Goal: Information Seeking & Learning: Learn about a topic

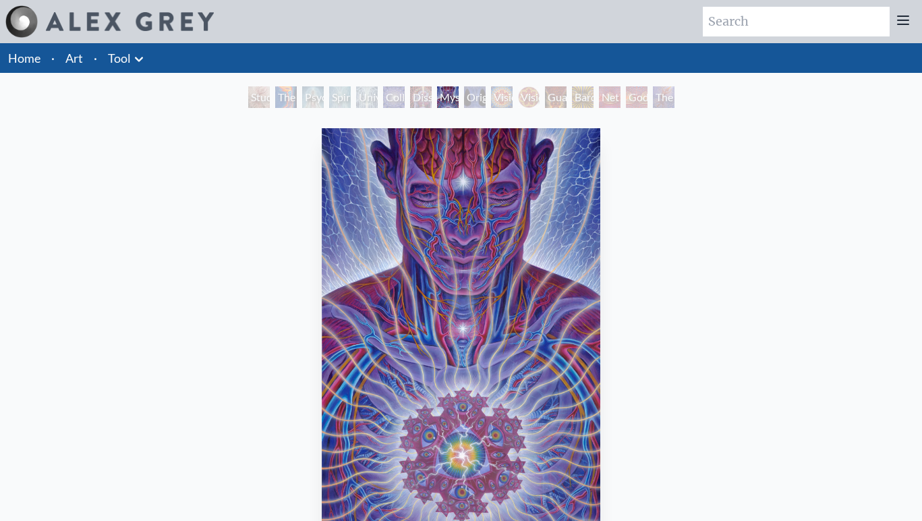
scroll to position [37, 0]
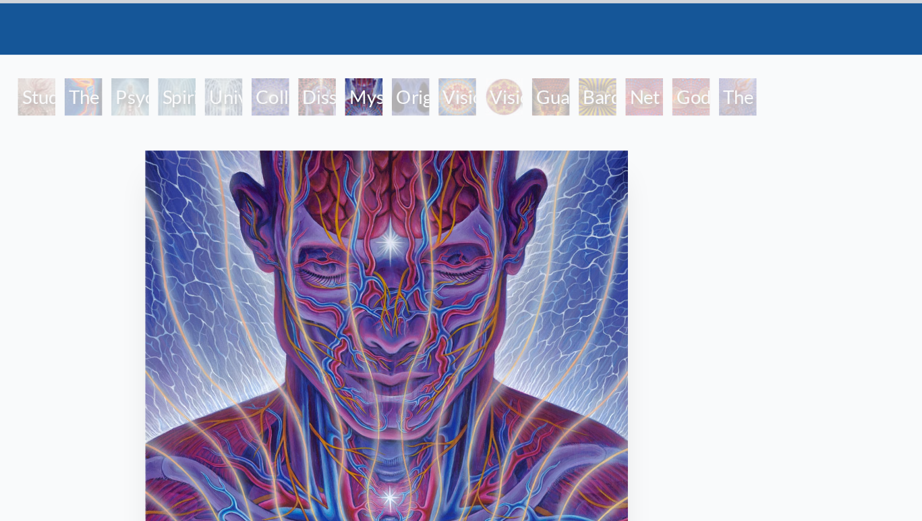
click at [481, 62] on div "Original Face" at bounding box center [475, 60] width 22 height 22
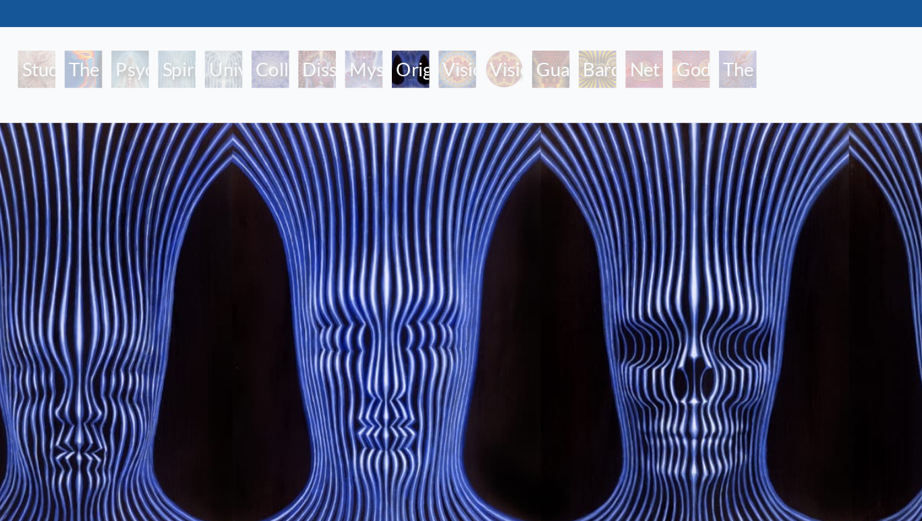
scroll to position [17, 0]
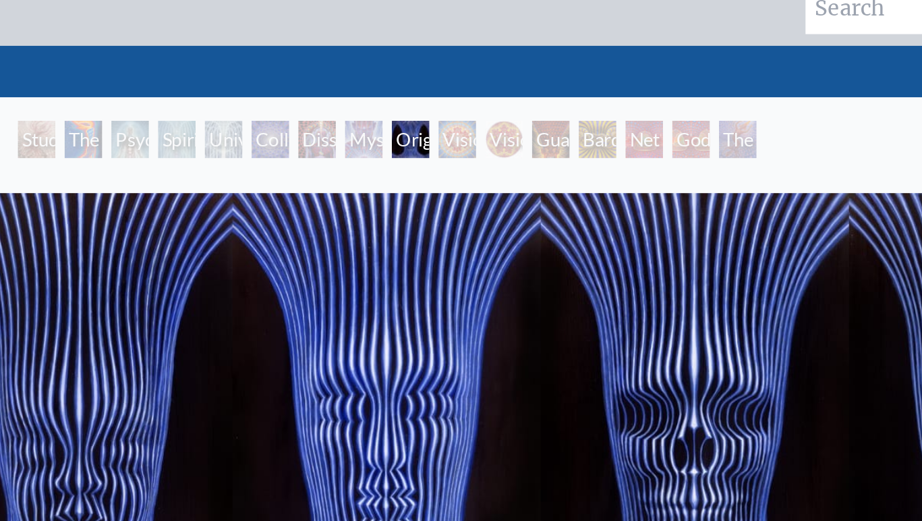
click at [640, 72] on div "Godself" at bounding box center [637, 80] width 22 height 22
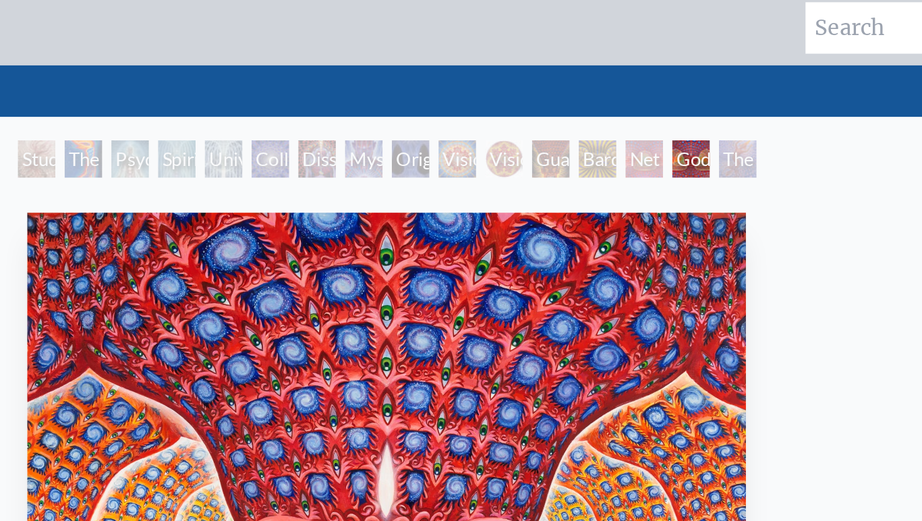
scroll to position [5, 0]
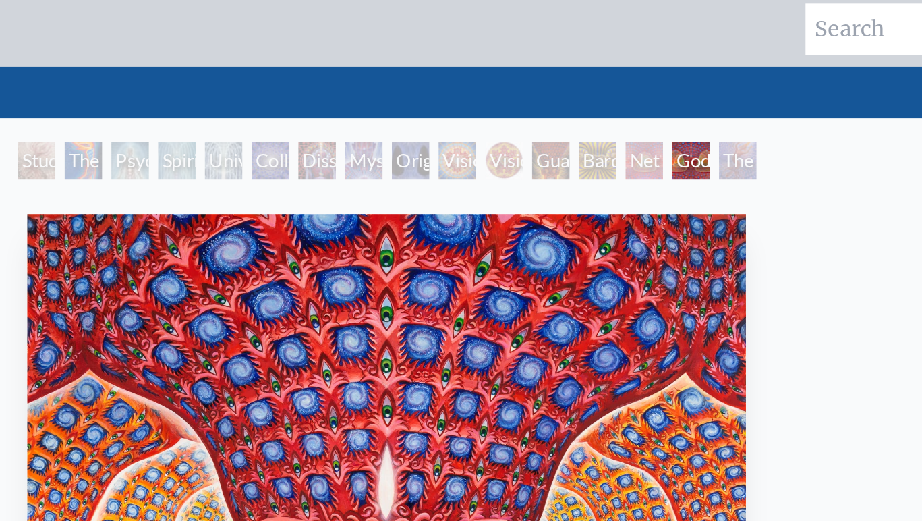
click at [662, 96] on div "The Great Turn" at bounding box center [664, 93] width 22 height 22
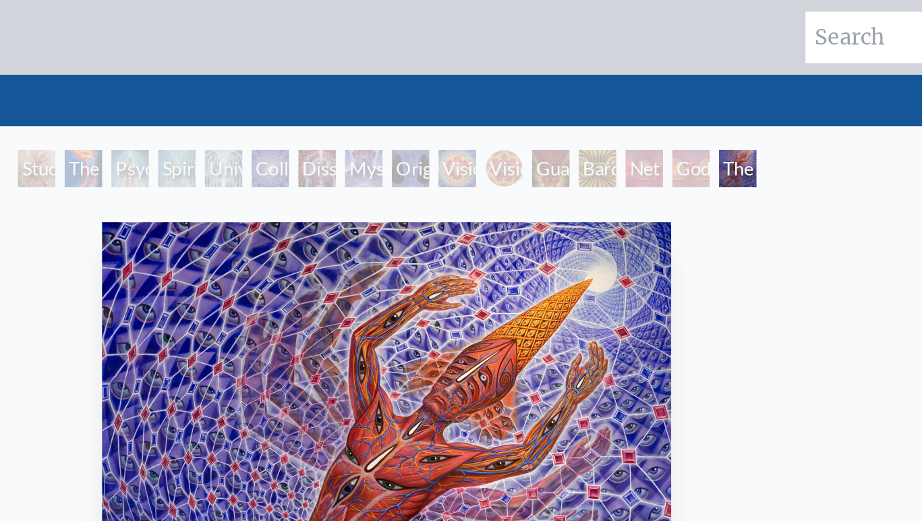
click at [356, 89] on div "Universal Mind Lattice" at bounding box center [367, 97] width 22 height 22
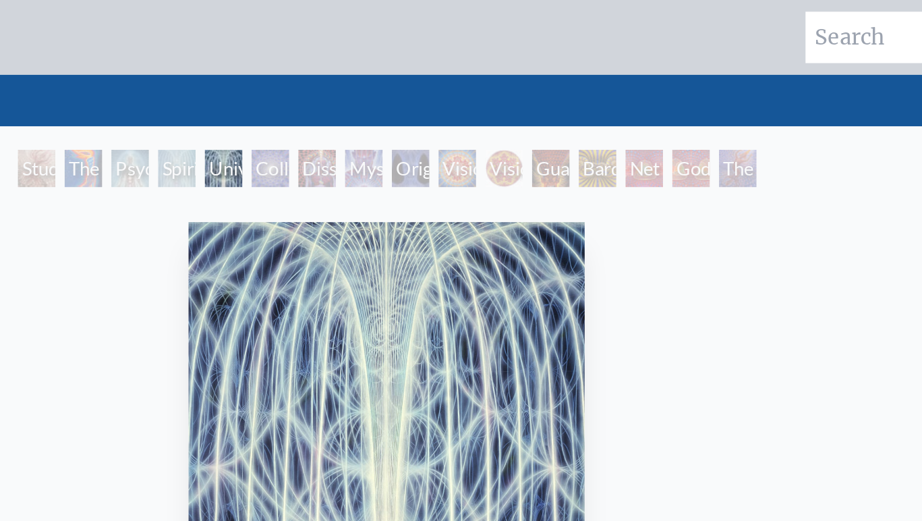
click at [286, 91] on div "The Torch" at bounding box center [286, 97] width 22 height 22
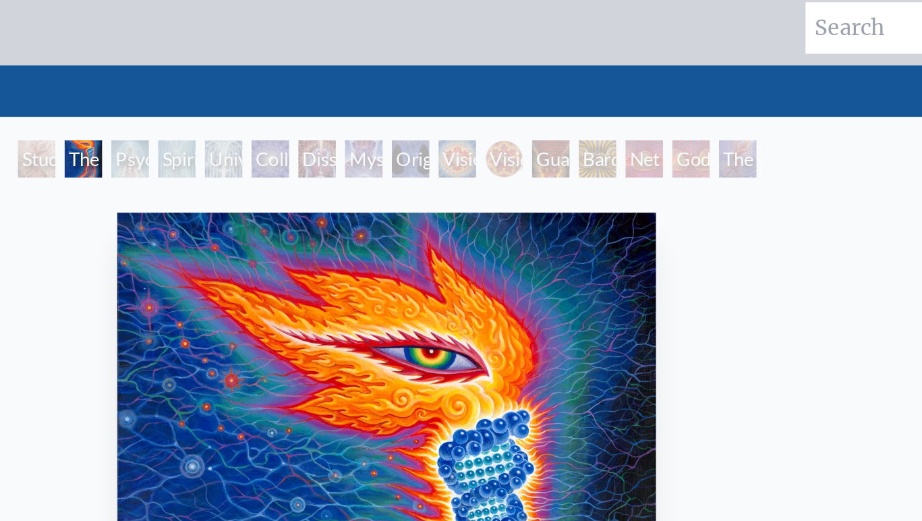
click at [356, 94] on div "Universal Mind Lattice" at bounding box center [367, 97] width 22 height 22
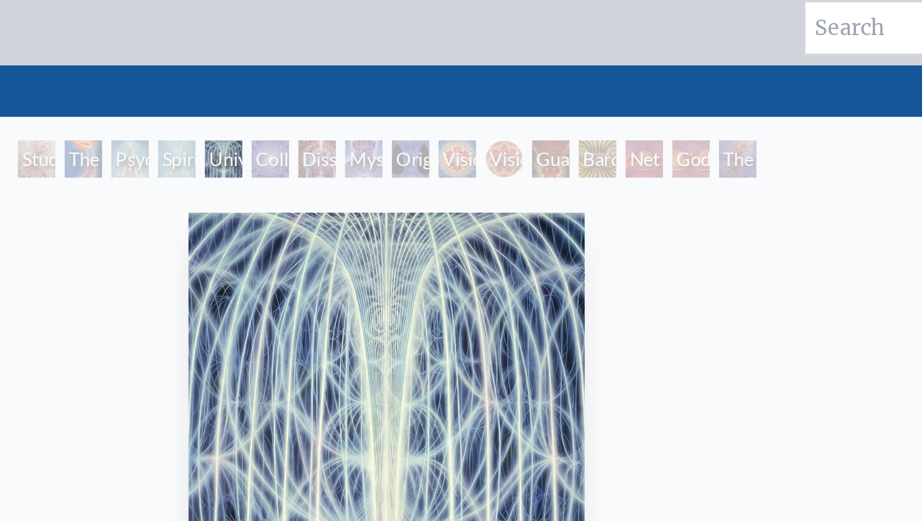
click at [322, 87] on div "Psychic Energy System" at bounding box center [313, 97] width 22 height 22
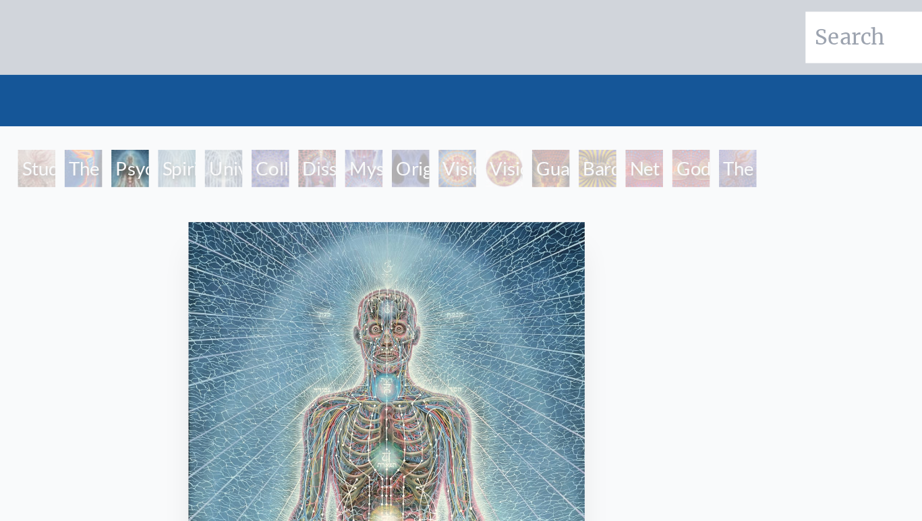
click at [262, 96] on div "Study for the Great Turn" at bounding box center [259, 97] width 22 height 22
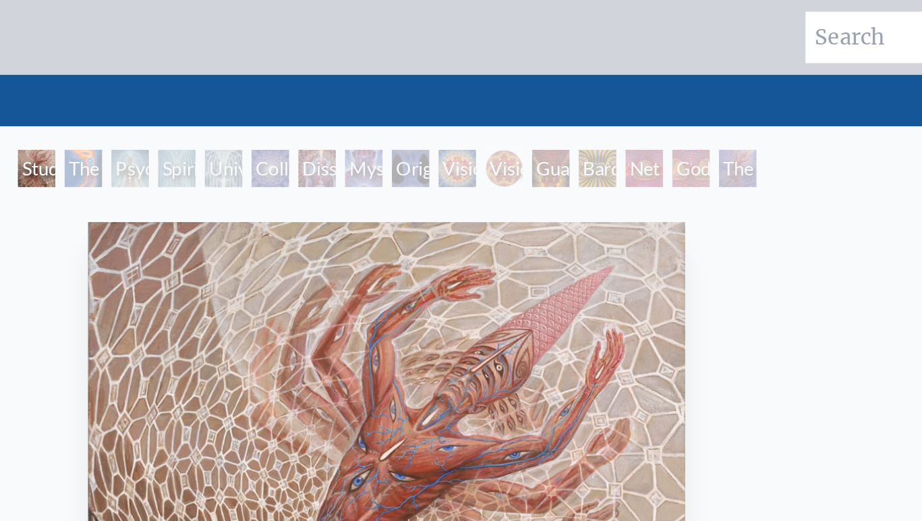
click at [432, 96] on div "Dissectional Art for Tool's Lateralus CD" at bounding box center [421, 97] width 22 height 22
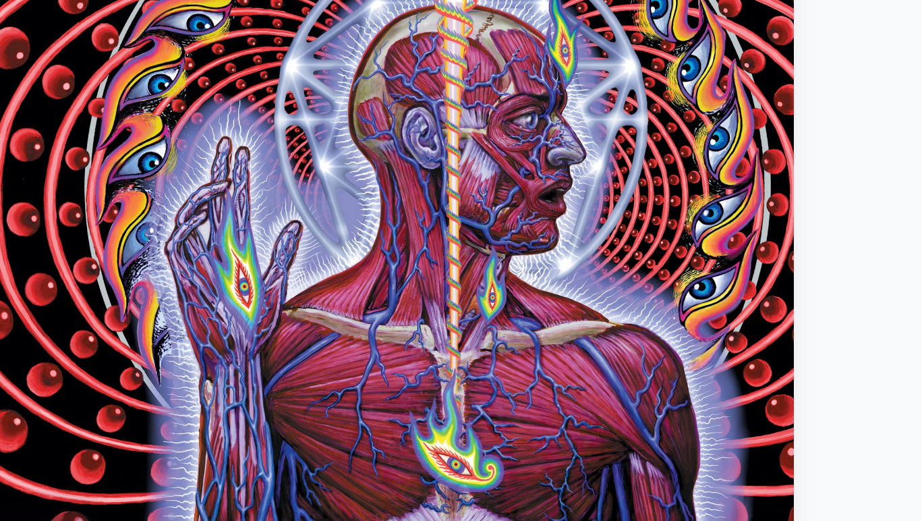
scroll to position [6, 0]
